Goal: Information Seeking & Learning: Learn about a topic

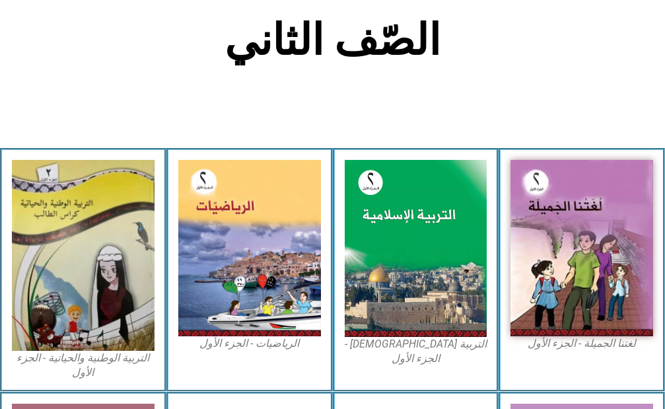
scroll to position [330, 0]
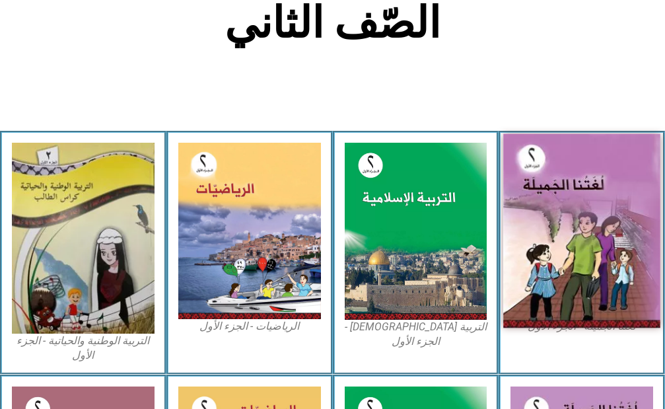
click at [558, 204] on img at bounding box center [581, 230] width 156 height 194
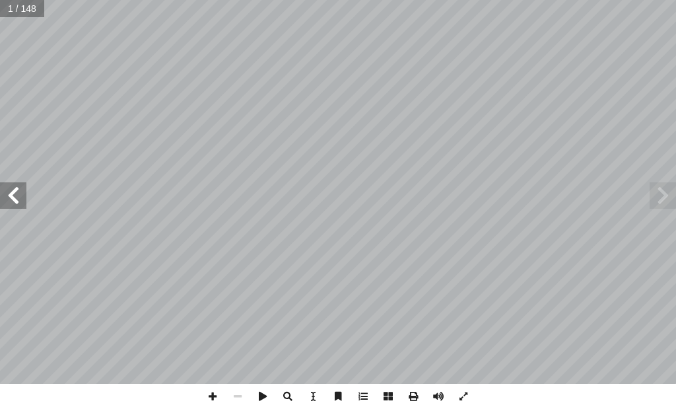
click at [24, 11] on input "text" at bounding box center [22, 8] width 44 height 17
type input "*"
type input "**"
click at [12, 191] on span at bounding box center [13, 195] width 26 height 26
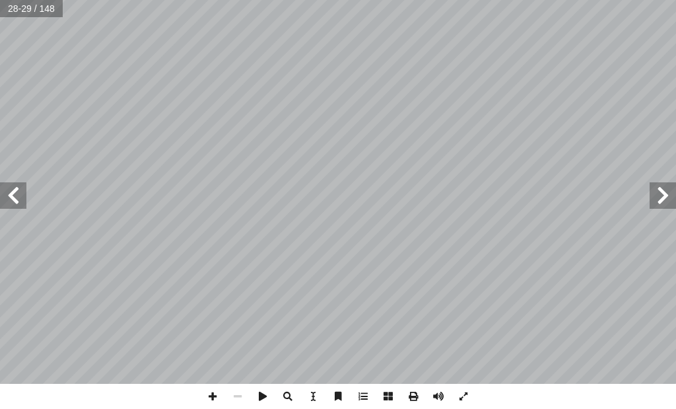
click at [11, 190] on span at bounding box center [13, 195] width 26 height 26
click at [18, 190] on span at bounding box center [13, 195] width 26 height 26
click at [463, 395] on span at bounding box center [463, 396] width 25 height 25
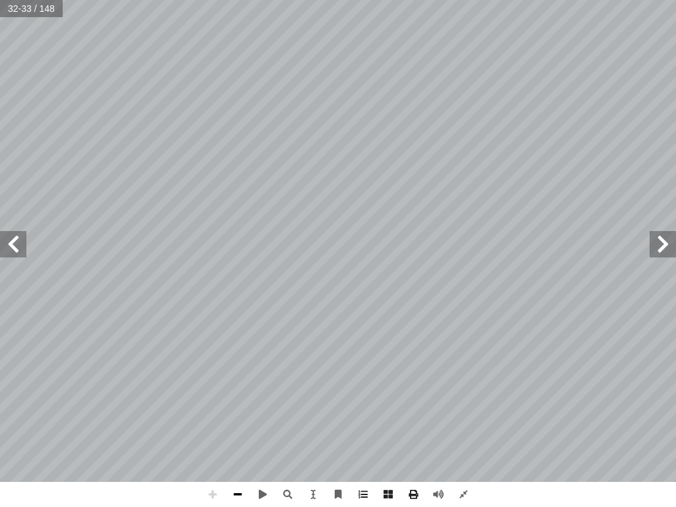
click at [235, 408] on span at bounding box center [237, 494] width 25 height 25
click at [215, 408] on span at bounding box center [212, 494] width 25 height 25
click at [464, 408] on span at bounding box center [463, 494] width 25 height 25
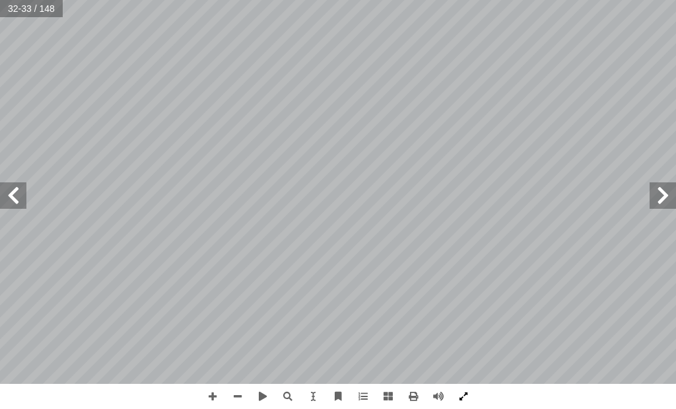
drag, startPoint x: 462, startPoint y: 399, endPoint x: 462, endPoint y: 470, distance: 70.6
click at [462, 398] on span at bounding box center [463, 396] width 25 height 25
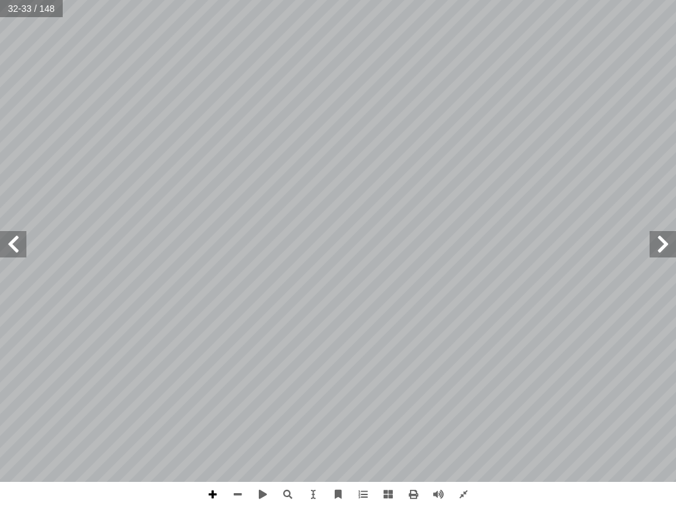
click at [218, 408] on span at bounding box center [212, 494] width 25 height 25
click at [240, 408] on span at bounding box center [237, 494] width 25 height 25
click at [209, 408] on span at bounding box center [212, 494] width 25 height 25
